Goal: Task Accomplishment & Management: Use online tool/utility

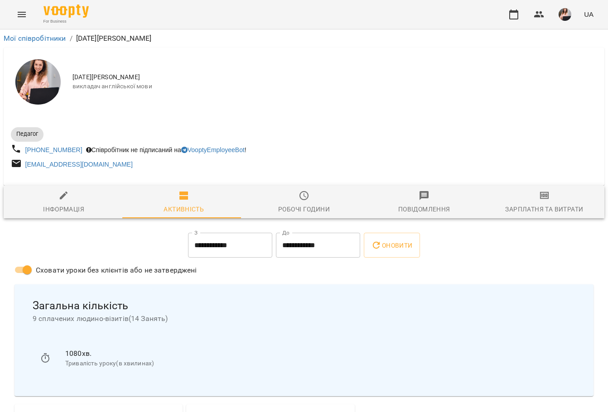
click at [191, 100] on div "[DATE][PERSON_NAME] викладач англійської мови" at bounding box center [304, 82] width 601 height 69
click at [519, 13] on icon "button" at bounding box center [513, 14] width 11 height 11
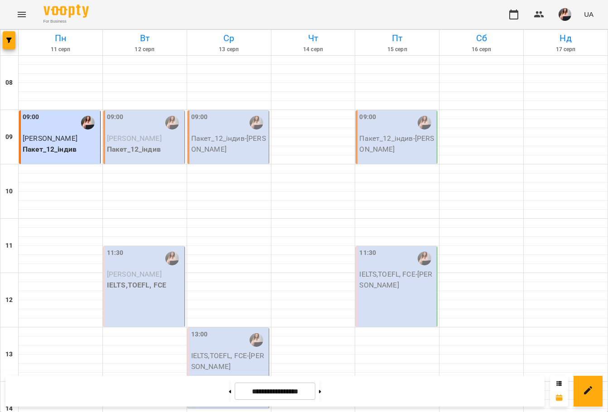
click at [132, 134] on p "[PERSON_NAME]" at bounding box center [145, 138] width 76 height 11
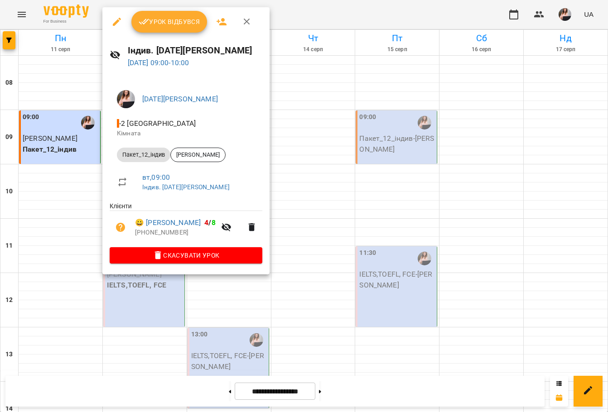
click at [157, 23] on span "Урок відбувся" at bounding box center [170, 21] width 62 height 11
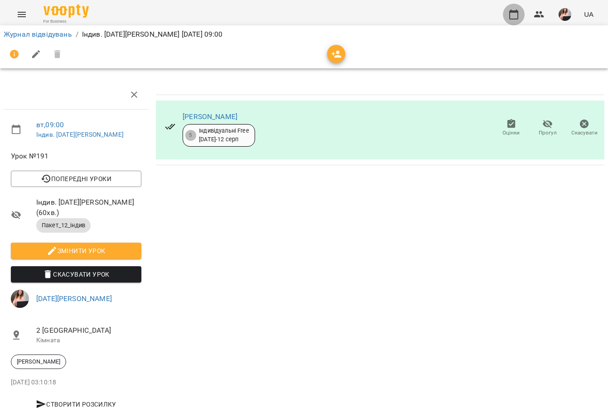
click at [514, 13] on icon "button" at bounding box center [513, 14] width 11 height 11
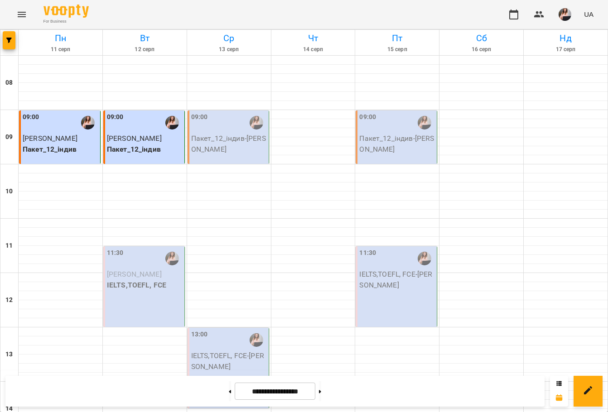
click at [119, 293] on div "11:30 Юстик [PERSON_NAME],TOEFL, FCE" at bounding box center [144, 286] width 82 height 81
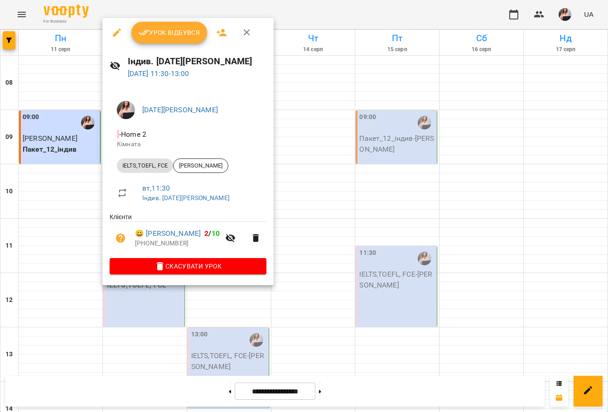
click at [175, 37] on span "Урок відбувся" at bounding box center [170, 32] width 62 height 11
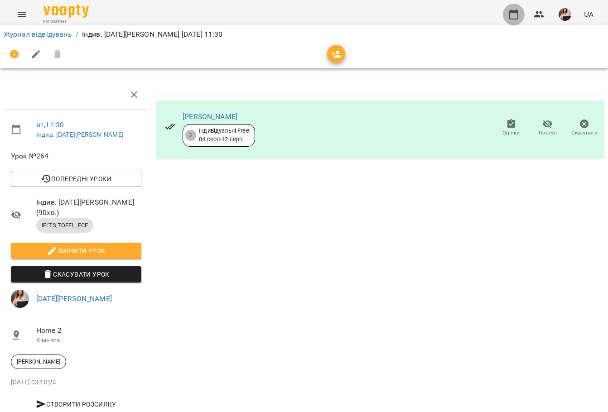
click at [509, 15] on icon "button" at bounding box center [513, 14] width 11 height 11
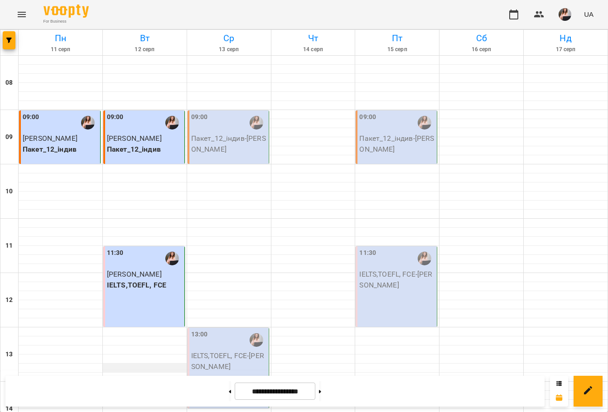
scroll to position [45, 0]
click at [561, 18] on img "button" at bounding box center [565, 14] width 13 height 13
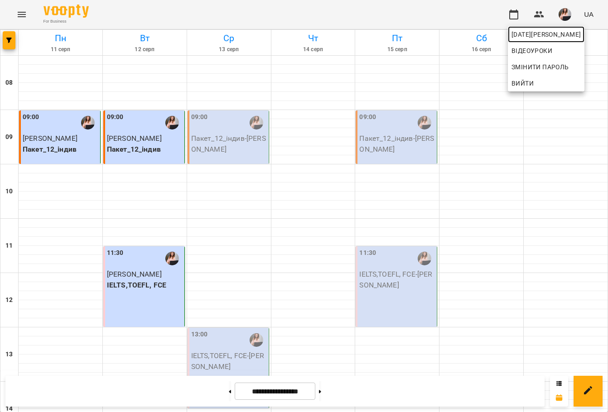
click at [546, 40] on span "[DATE][PERSON_NAME]" at bounding box center [545, 34] width 69 height 11
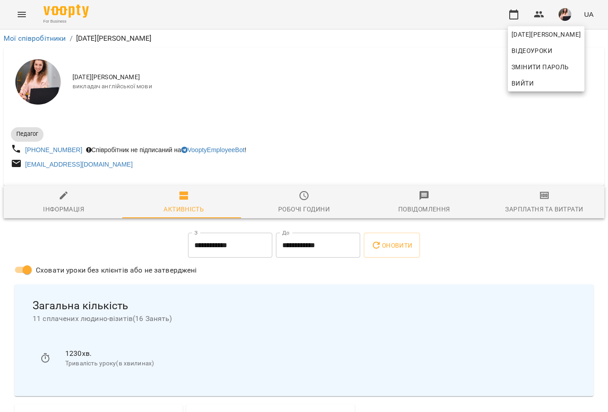
click at [534, 194] on div at bounding box center [304, 206] width 608 height 412
click at [540, 199] on icon "button" at bounding box center [544, 195] width 9 height 7
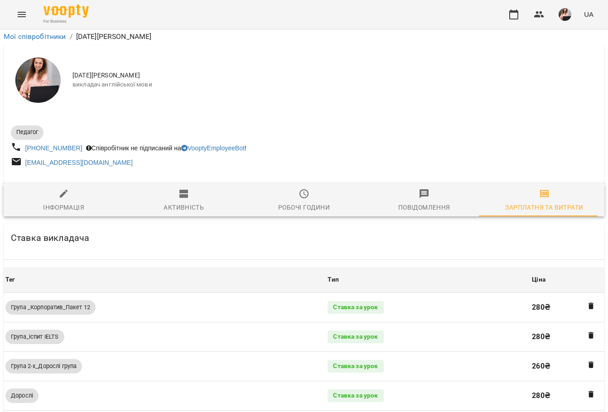
scroll to position [564, 0]
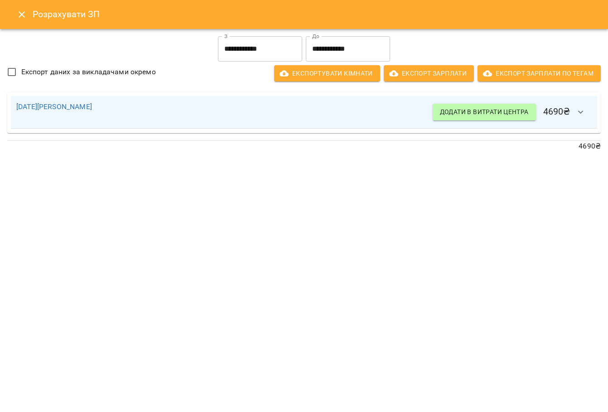
click at [22, 16] on icon "Close" at bounding box center [21, 14] width 11 height 11
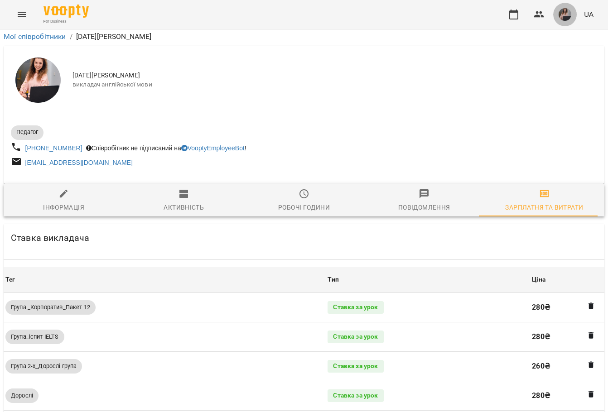
click at [566, 11] on img "button" at bounding box center [565, 14] width 13 height 13
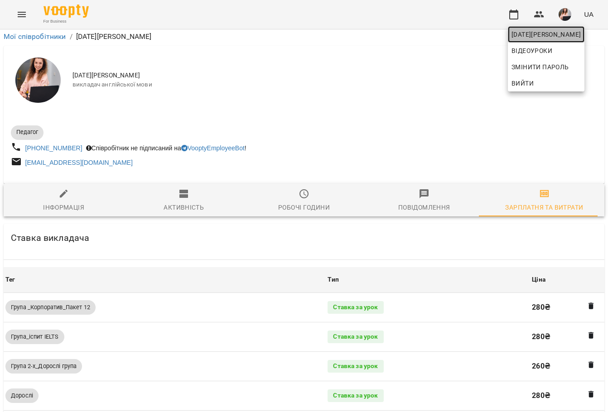
click at [560, 29] on span "[DATE][PERSON_NAME]" at bounding box center [545, 34] width 69 height 11
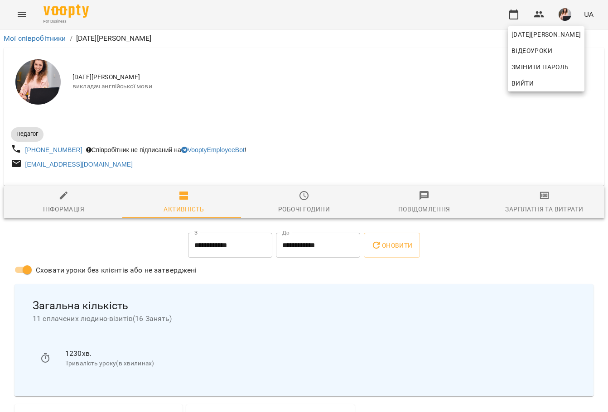
click at [515, 13] on div at bounding box center [304, 206] width 608 height 412
click at [514, 9] on icon "button" at bounding box center [513, 14] width 11 height 11
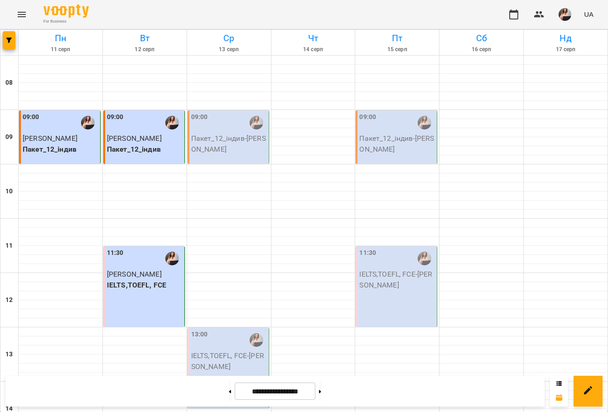
scroll to position [45, 0]
